Goal: Information Seeking & Learning: Learn about a topic

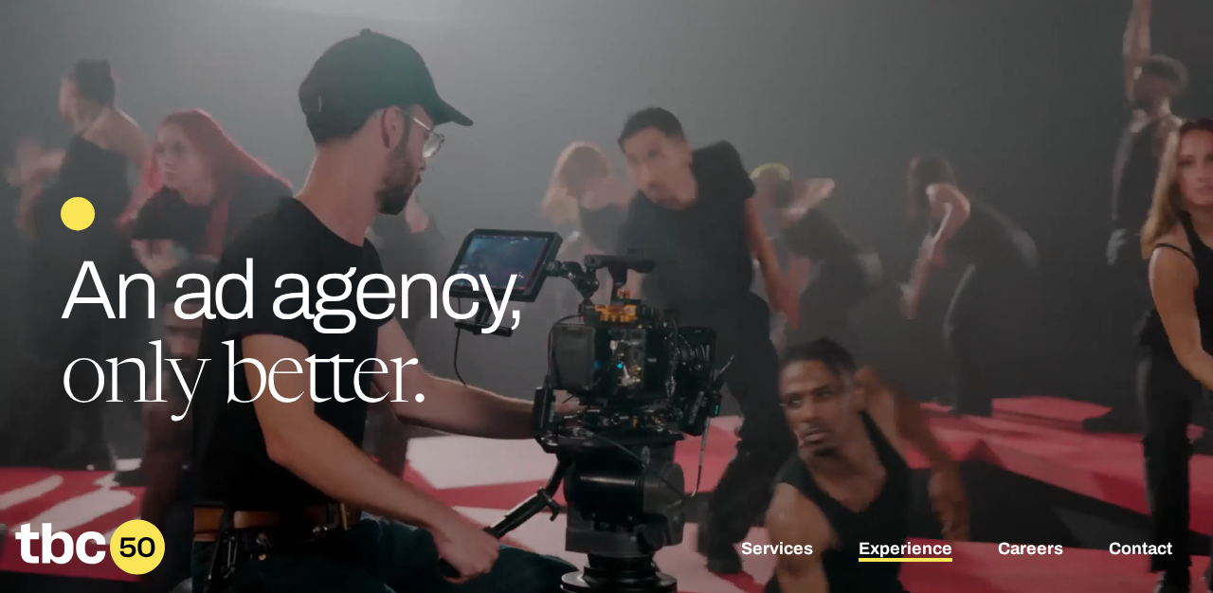
click at [886, 549] on link "Experience" at bounding box center [905, 550] width 94 height 23
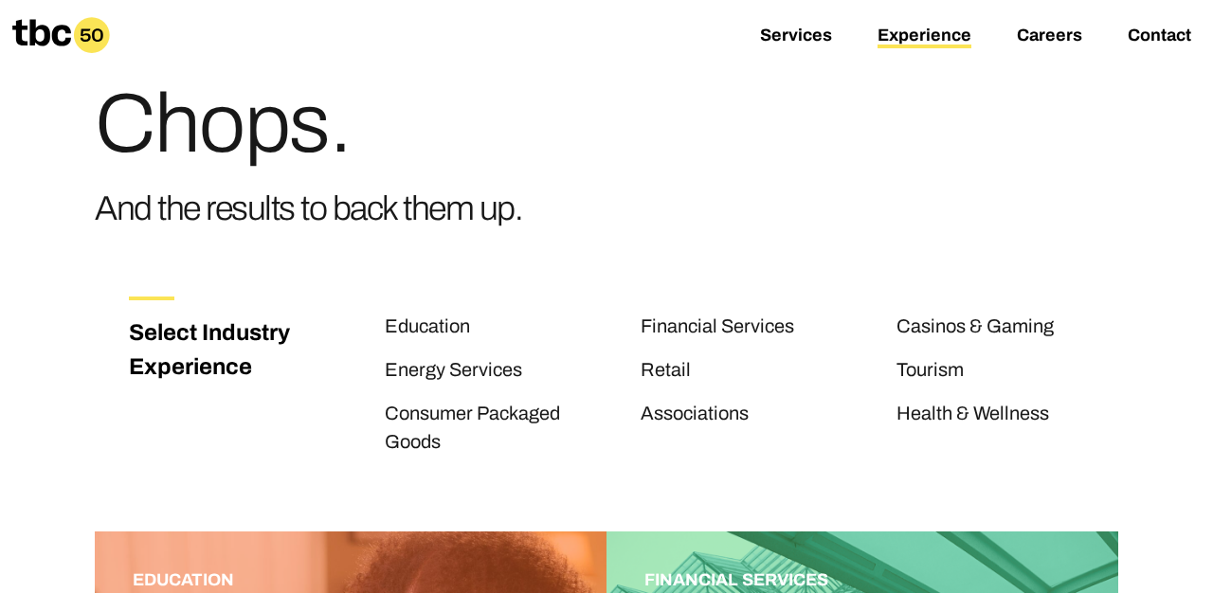
scroll to position [106, 0]
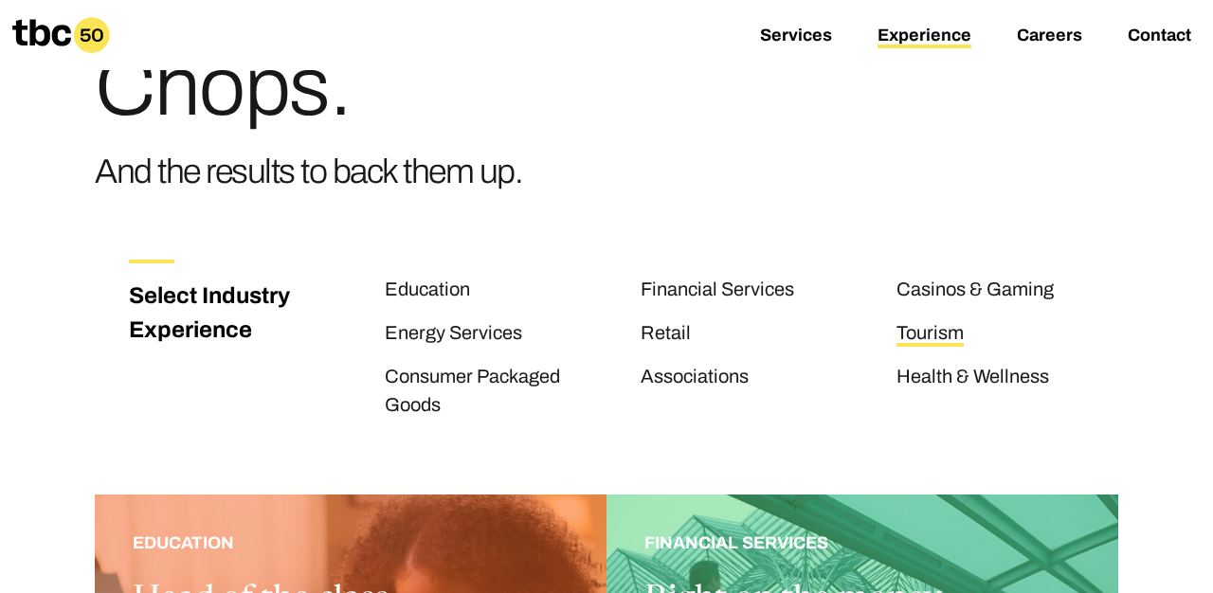
click at [925, 330] on link "Tourism" at bounding box center [929, 334] width 67 height 25
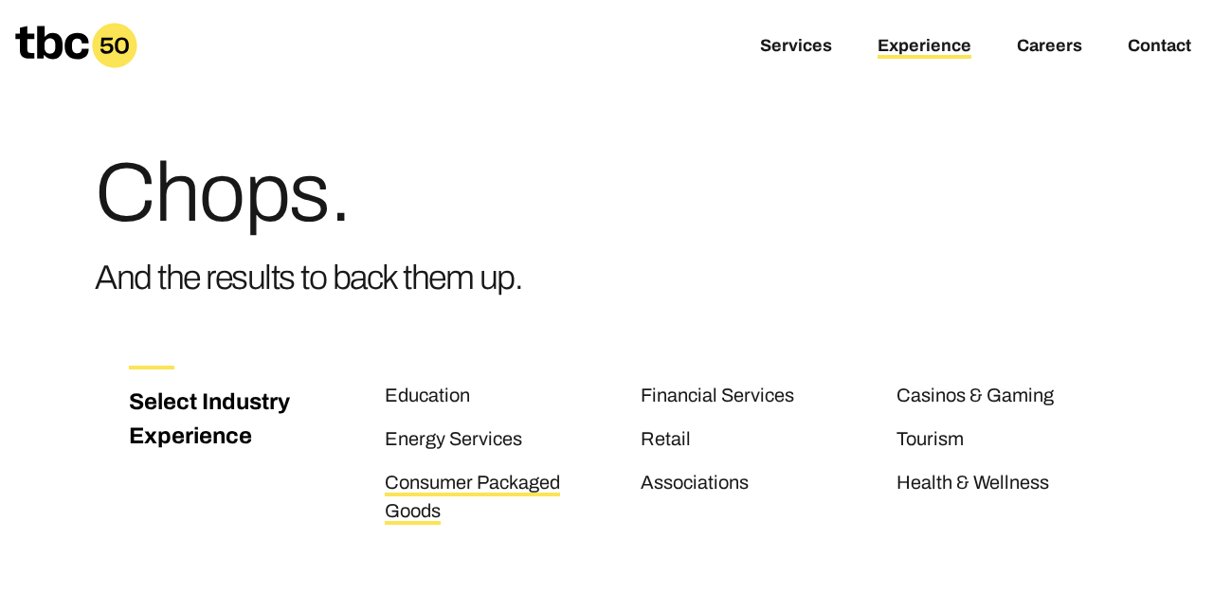
click at [424, 503] on link "Consumer Packaged Goods" at bounding box center [472, 498] width 175 height 53
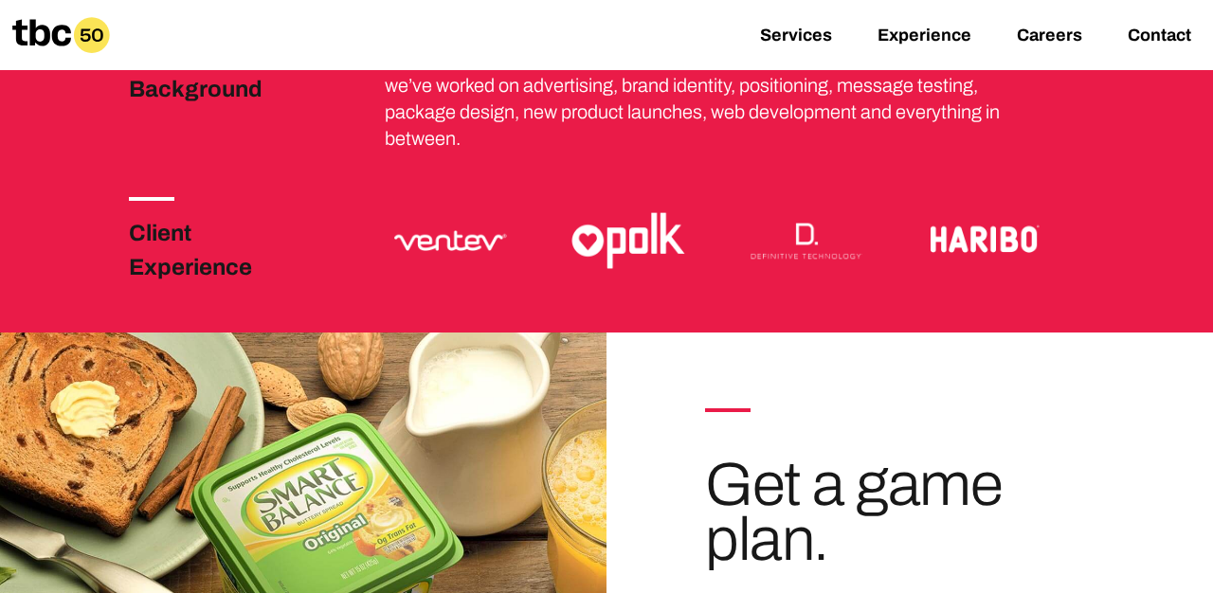
scroll to position [481, 0]
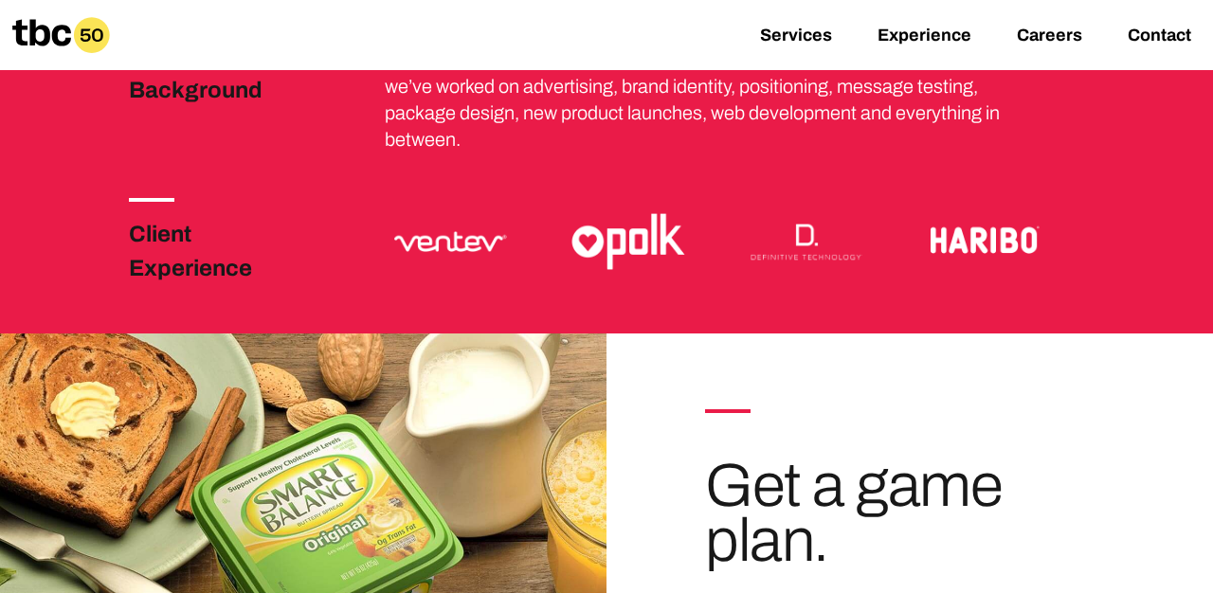
click at [171, 268] on h3 "Client Experience" at bounding box center [220, 251] width 182 height 68
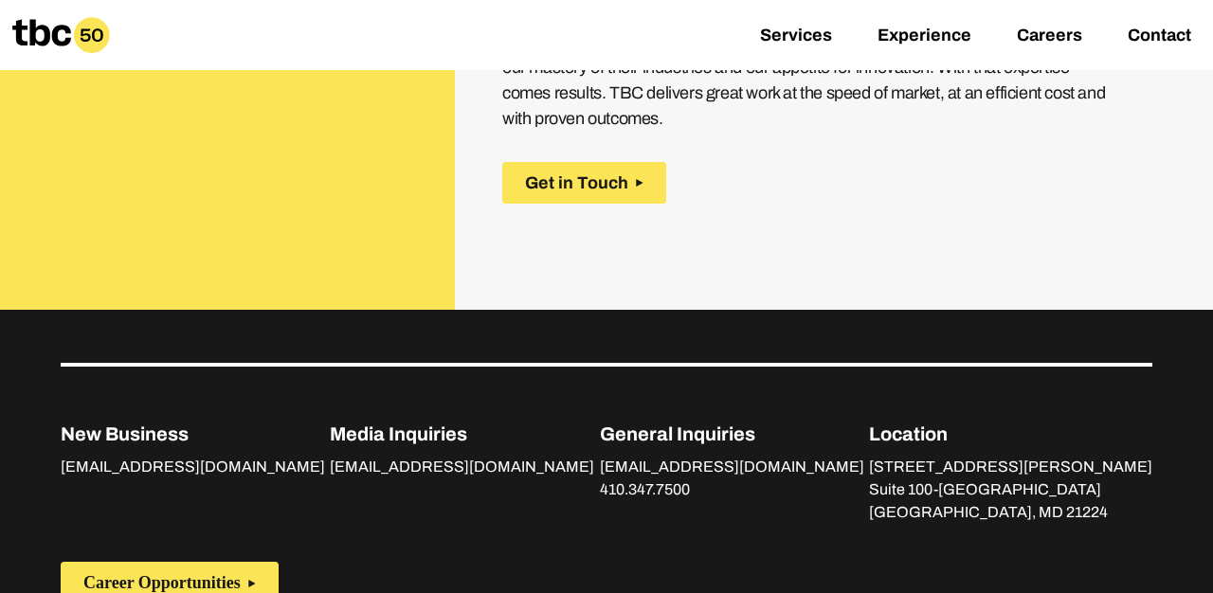
scroll to position [2702, 0]
